Goal: Complete application form

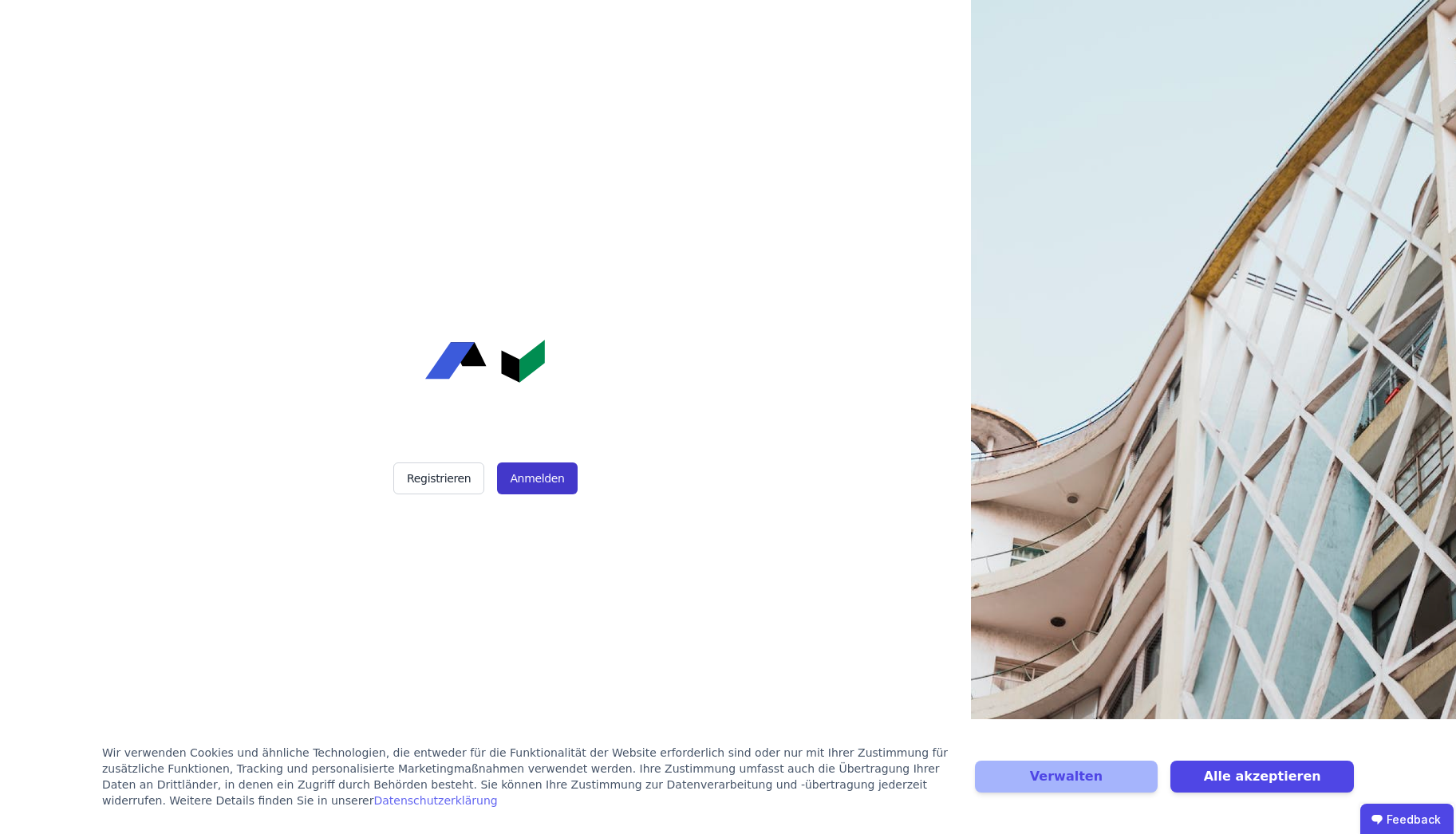
click at [527, 470] on button "Anmelden" at bounding box center [537, 479] width 79 height 32
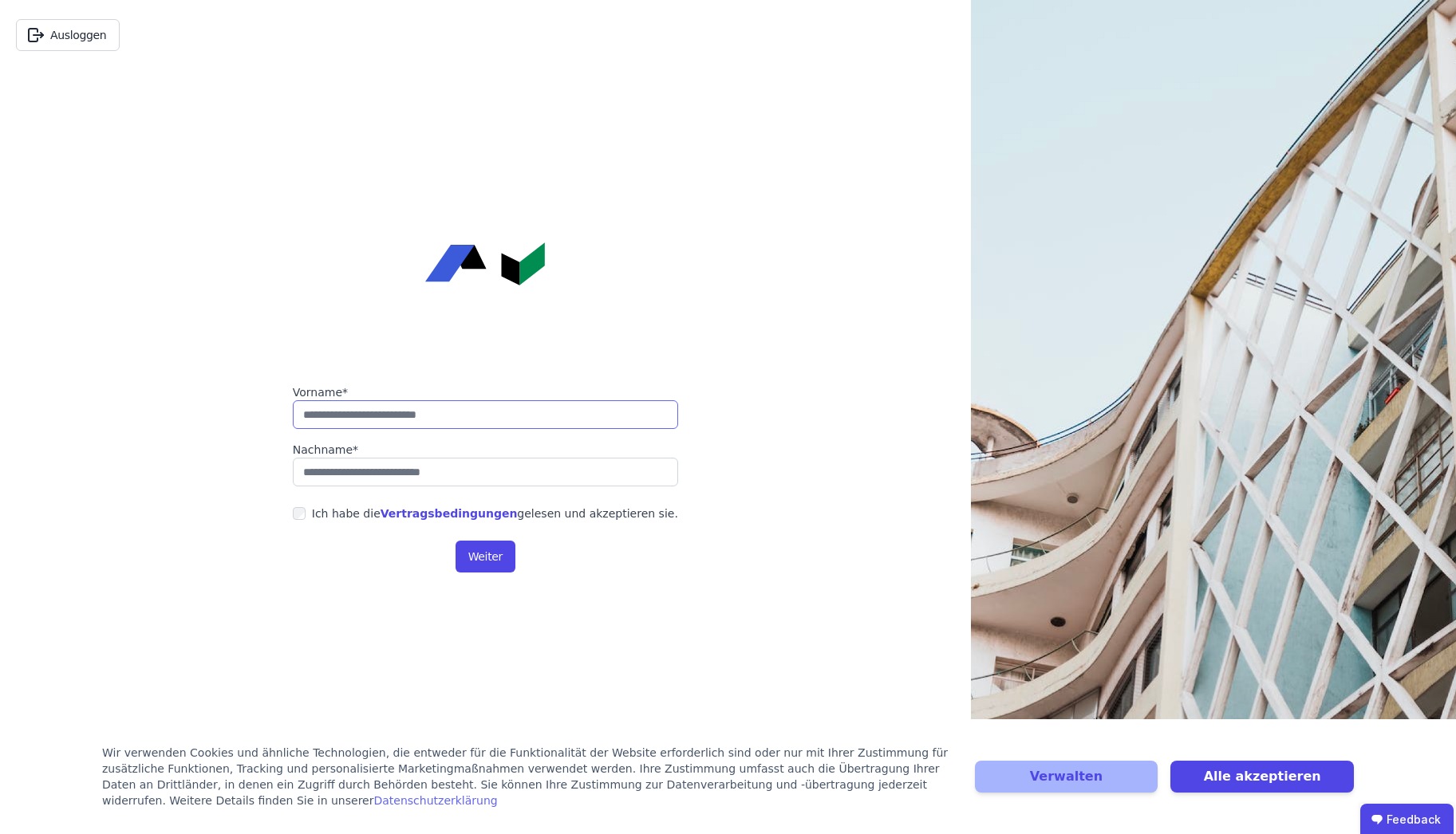
click at [368, 420] on input "string" at bounding box center [486, 415] width 385 height 28
type input "*****"
type input "****"
click at [408, 510] on link "Vertragsbedingungen" at bounding box center [449, 514] width 137 height 13
click at [43, 29] on icon "button" at bounding box center [36, 35] width 19 height 19
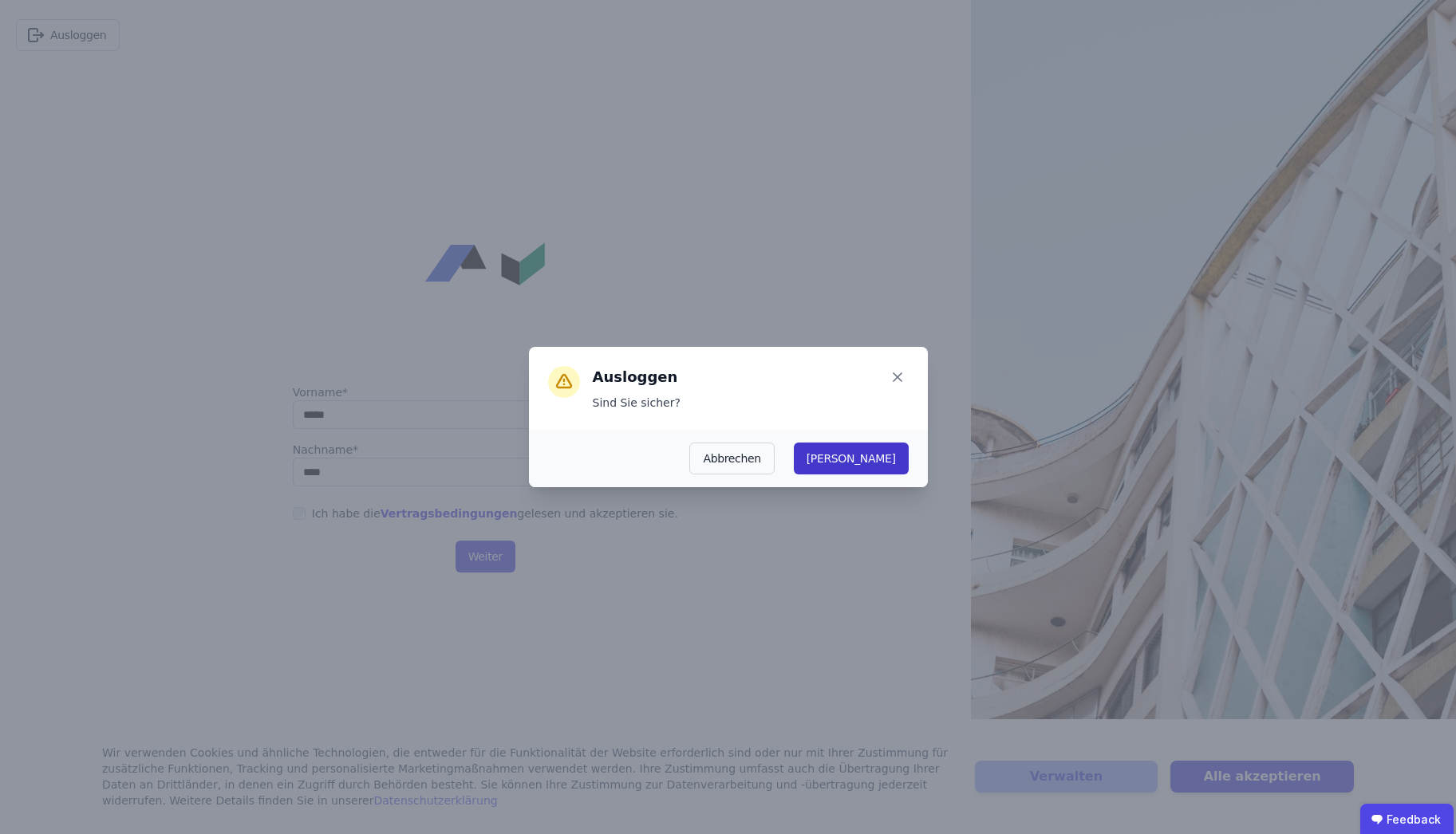
click at [881, 455] on button "Ja" at bounding box center [851, 459] width 115 height 32
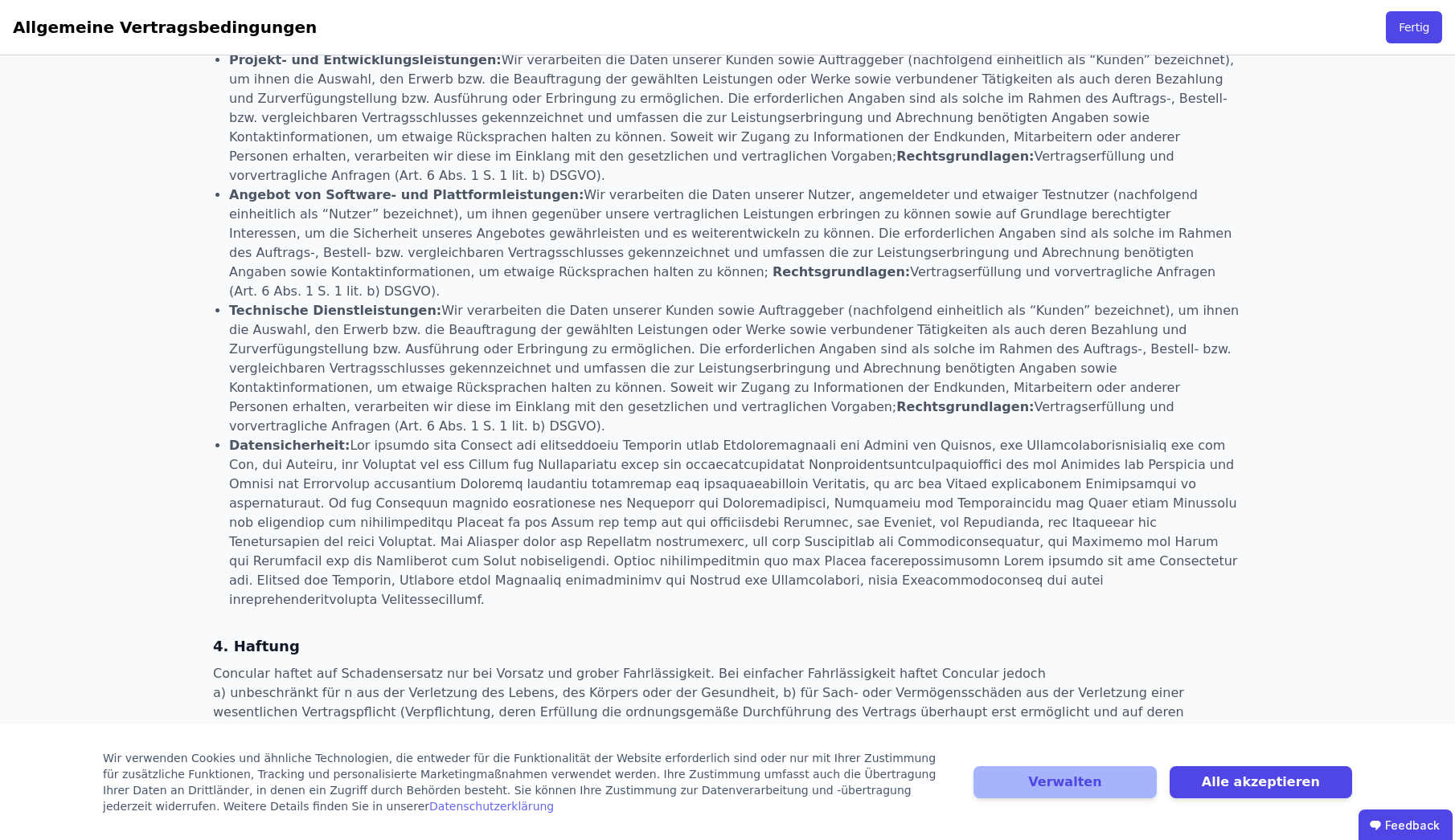
scroll to position [1372, 0]
click at [1398, 31] on button "Fertig" at bounding box center [1413, 28] width 56 height 32
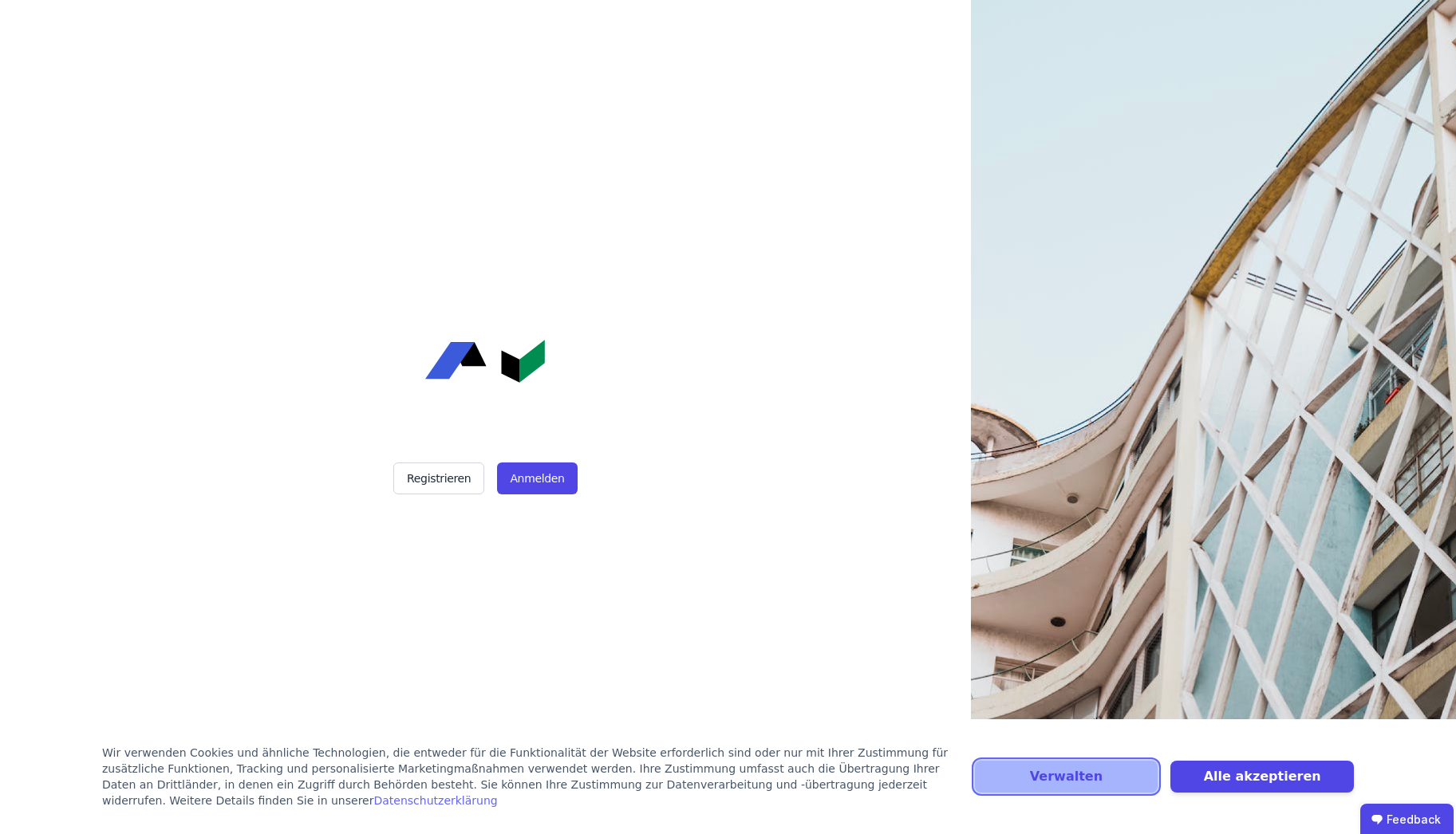
drag, startPoint x: 1069, startPoint y: 784, endPoint x: 1265, endPoint y: 745, distance: 199.8
click at [1265, 745] on div "Verwalten Alle akzeptieren" at bounding box center [1164, 777] width 379 height 64
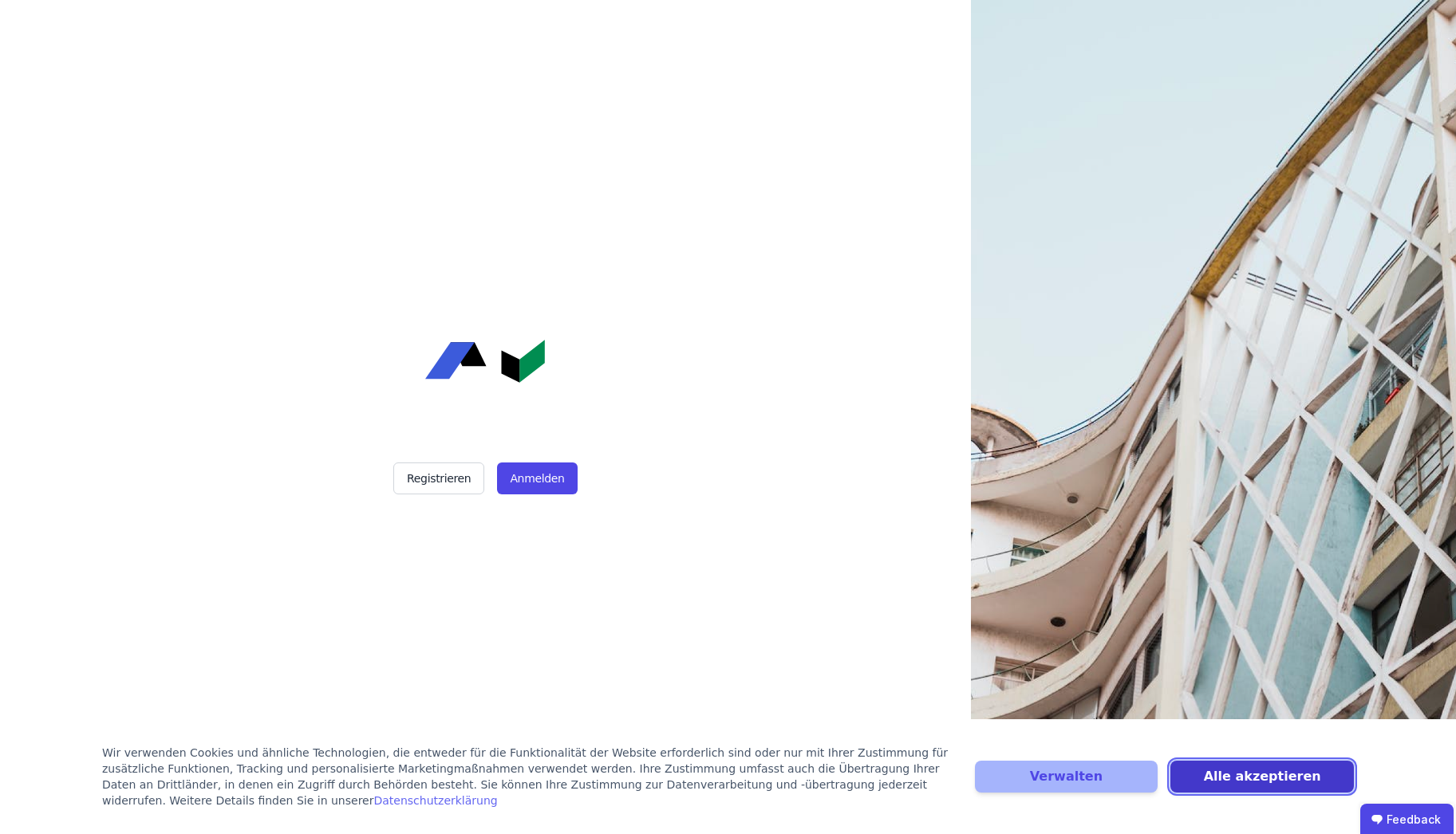
click at [1255, 791] on button "Alle akzeptieren" at bounding box center [1262, 777] width 183 height 32
